Goal: Transaction & Acquisition: Download file/media

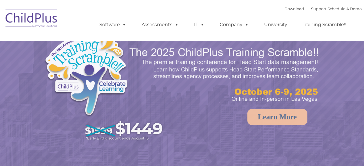
select select "MEDIUM"
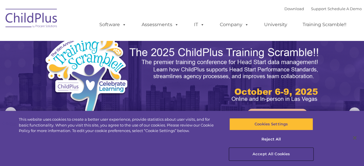
click at [274, 159] on button "Accept All Cookies" at bounding box center [271, 154] width 84 height 12
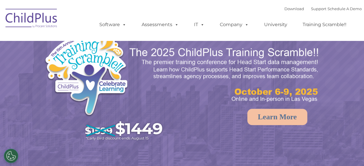
select select "MEDIUM"
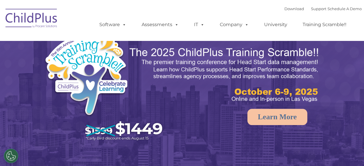
select select "MEDIUM"
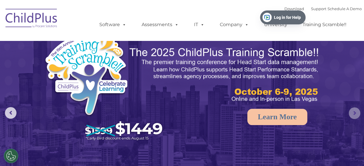
click at [357, 110] on rs-arrow at bounding box center [354, 113] width 12 height 12
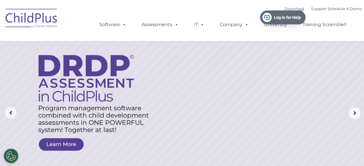
click at [289, 8] on link "Download" at bounding box center [294, 8] width 20 height 5
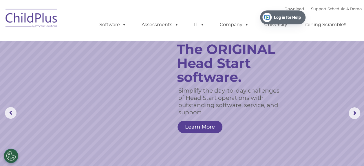
click at [101, 9] on div "Download Support | Schedule A Demo  MENU MENU Software ChildPlus: The original…" at bounding box center [225, 20] width 274 height 32
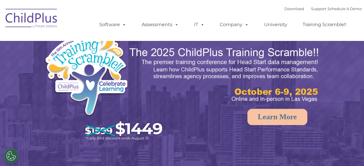
select select "MEDIUM"
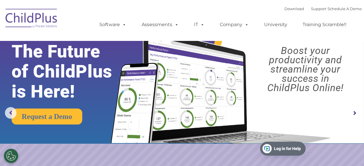
click at [252, 3] on nav "Download Support | Schedule A Demo  MENU MENU Software ChildPlus: The original…" at bounding box center [182, 20] width 364 height 41
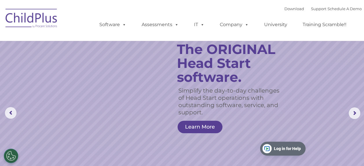
click at [230, 11] on div "Download Support | Schedule A Demo  MENU MENU Software ChildPlus: The original…" at bounding box center [225, 20] width 274 height 32
